Goal: Task Accomplishment & Management: Use online tool/utility

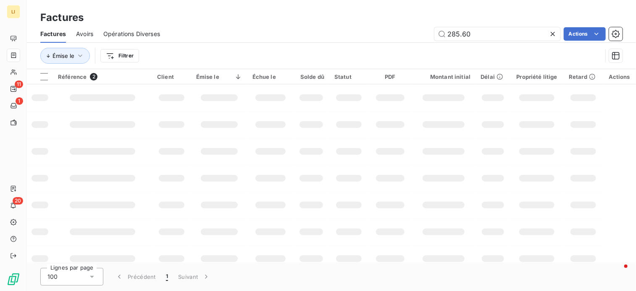
drag, startPoint x: 482, startPoint y: 32, endPoint x: 417, endPoint y: 34, distance: 65.5
click at [417, 34] on div "285.60 Actions" at bounding box center [396, 33] width 452 height 13
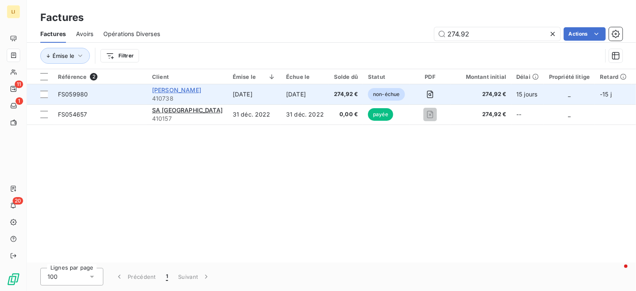
type input "274.92"
click at [174, 90] on span "[PERSON_NAME]" at bounding box center [176, 89] width 49 height 7
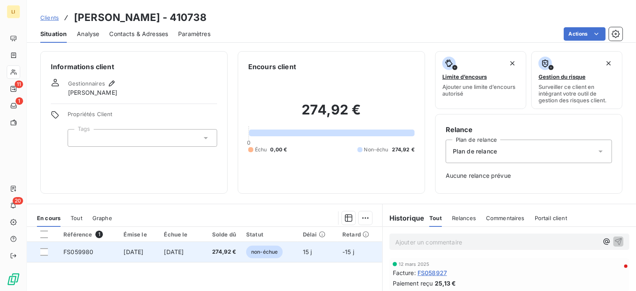
click at [200, 250] on td "[DATE]" at bounding box center [179, 252] width 41 height 20
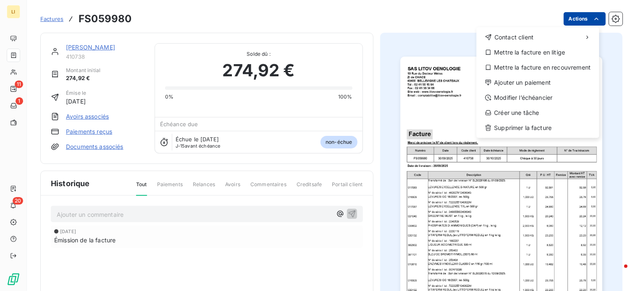
click at [569, 17] on html "LI 11 1 20 Factures FS059980 Actions Contact client Mettre la facture en litige…" at bounding box center [318, 145] width 636 height 291
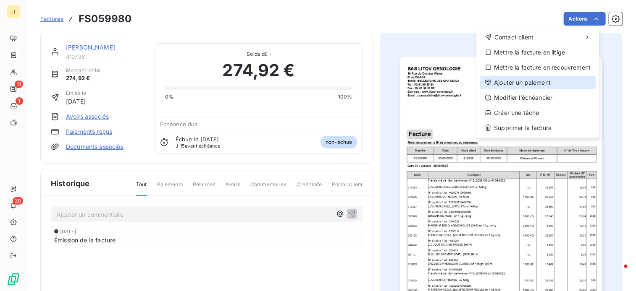
click at [529, 88] on div "Ajouter un paiement" at bounding box center [537, 82] width 116 height 13
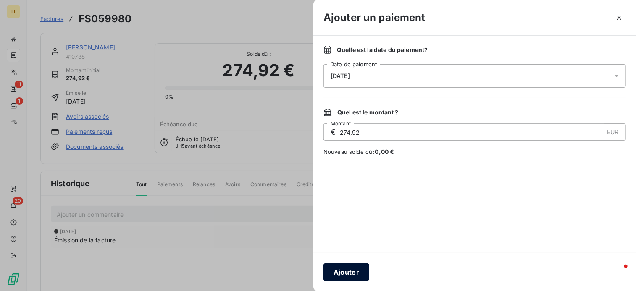
click at [354, 270] on button "Ajouter" at bounding box center [346, 273] width 46 height 18
